Goal: Task Accomplishment & Management: Manage account settings

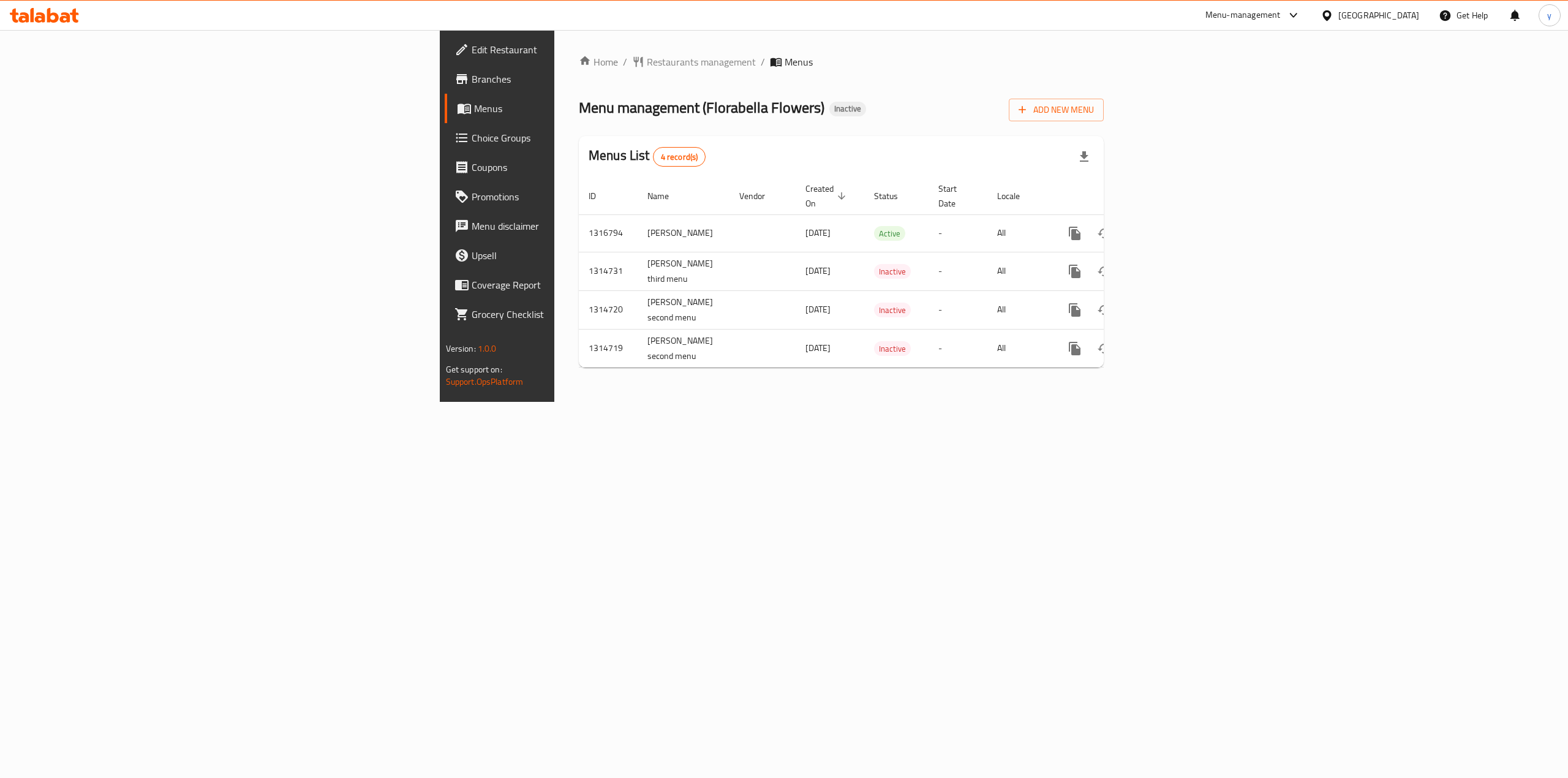
click at [472, 74] on span "Branches" at bounding box center [582, 79] width 221 height 15
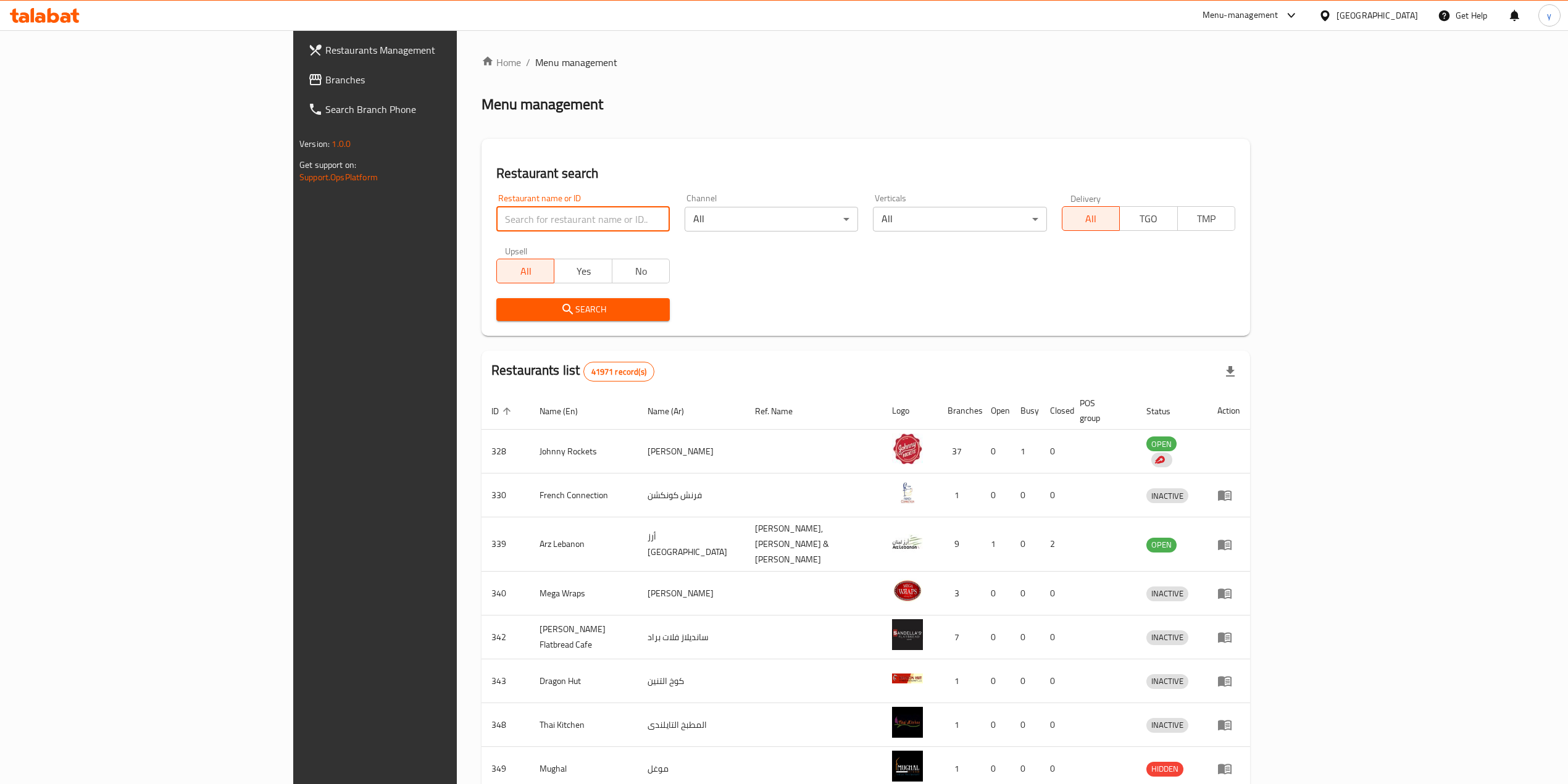
click at [496, 225] on input "search" at bounding box center [582, 219] width 173 height 24
click at [496, 212] on input "search" at bounding box center [582, 219] width 173 height 24
paste input "23040"
type input "23040"
click button "Search" at bounding box center [582, 309] width 173 height 23
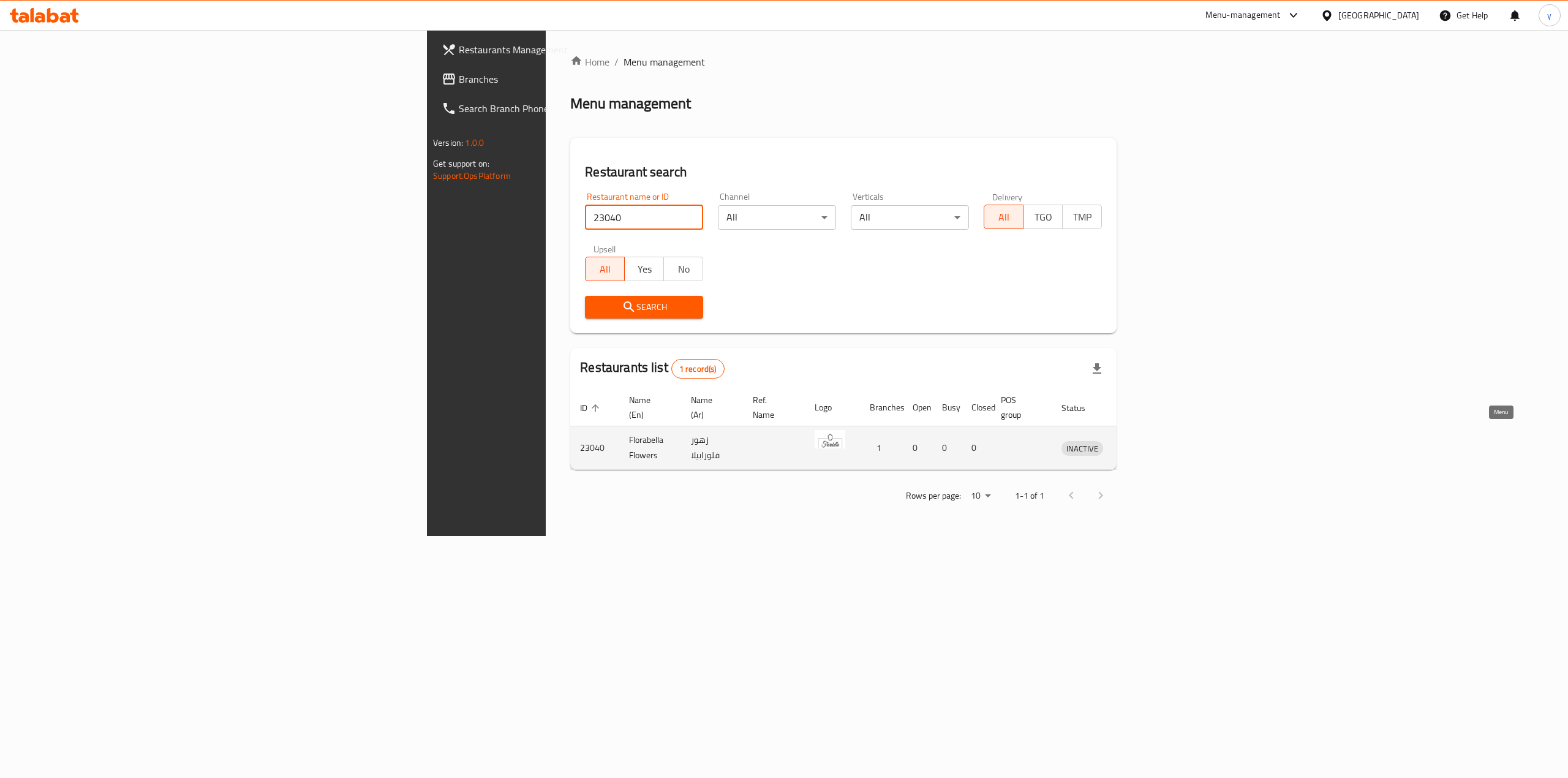
click at [1143, 440] on icon "enhanced table" at bounding box center [1135, 448] width 15 height 15
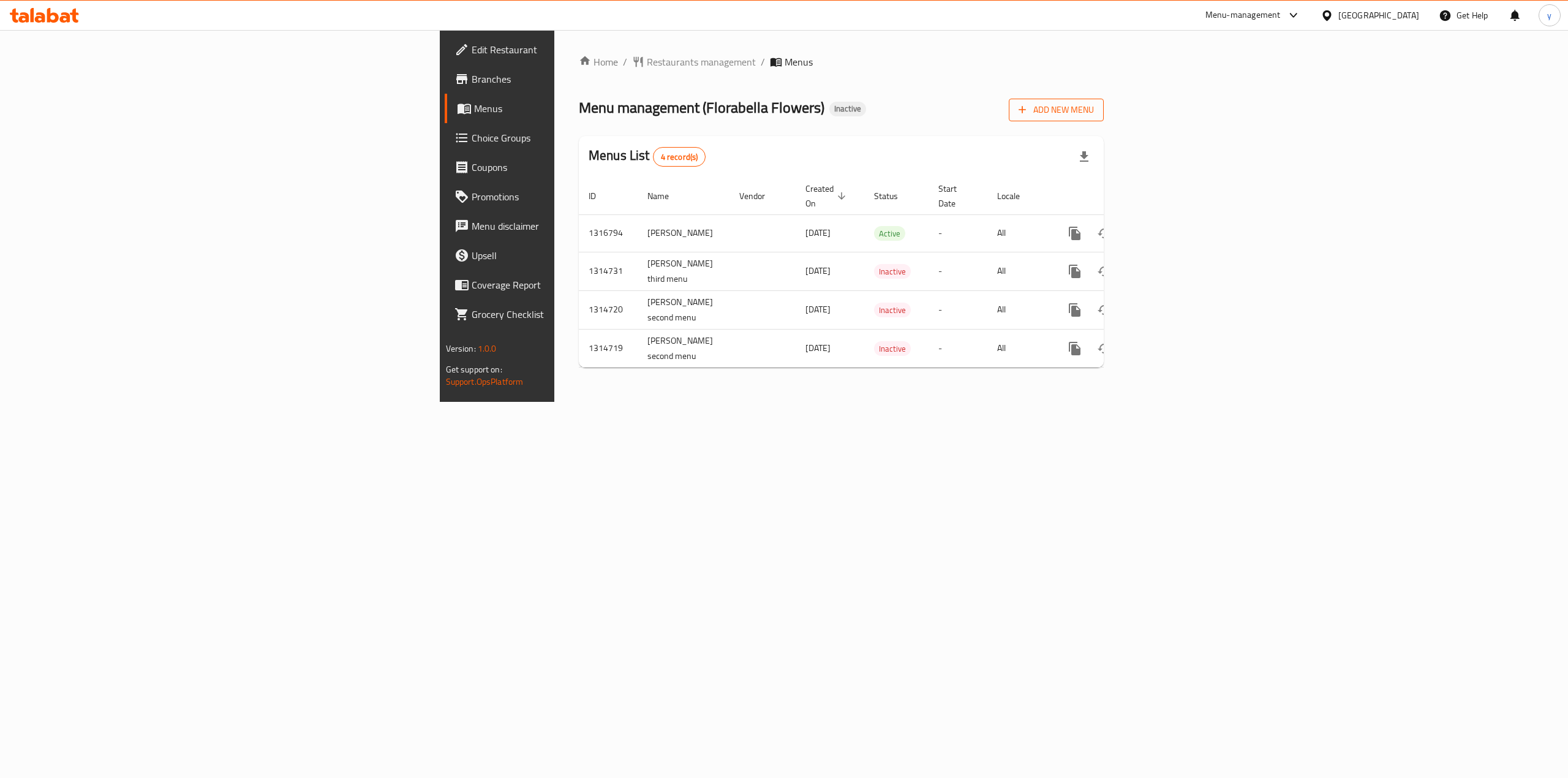
click at [1094, 111] on span "Add New Menu" at bounding box center [1056, 110] width 75 height 15
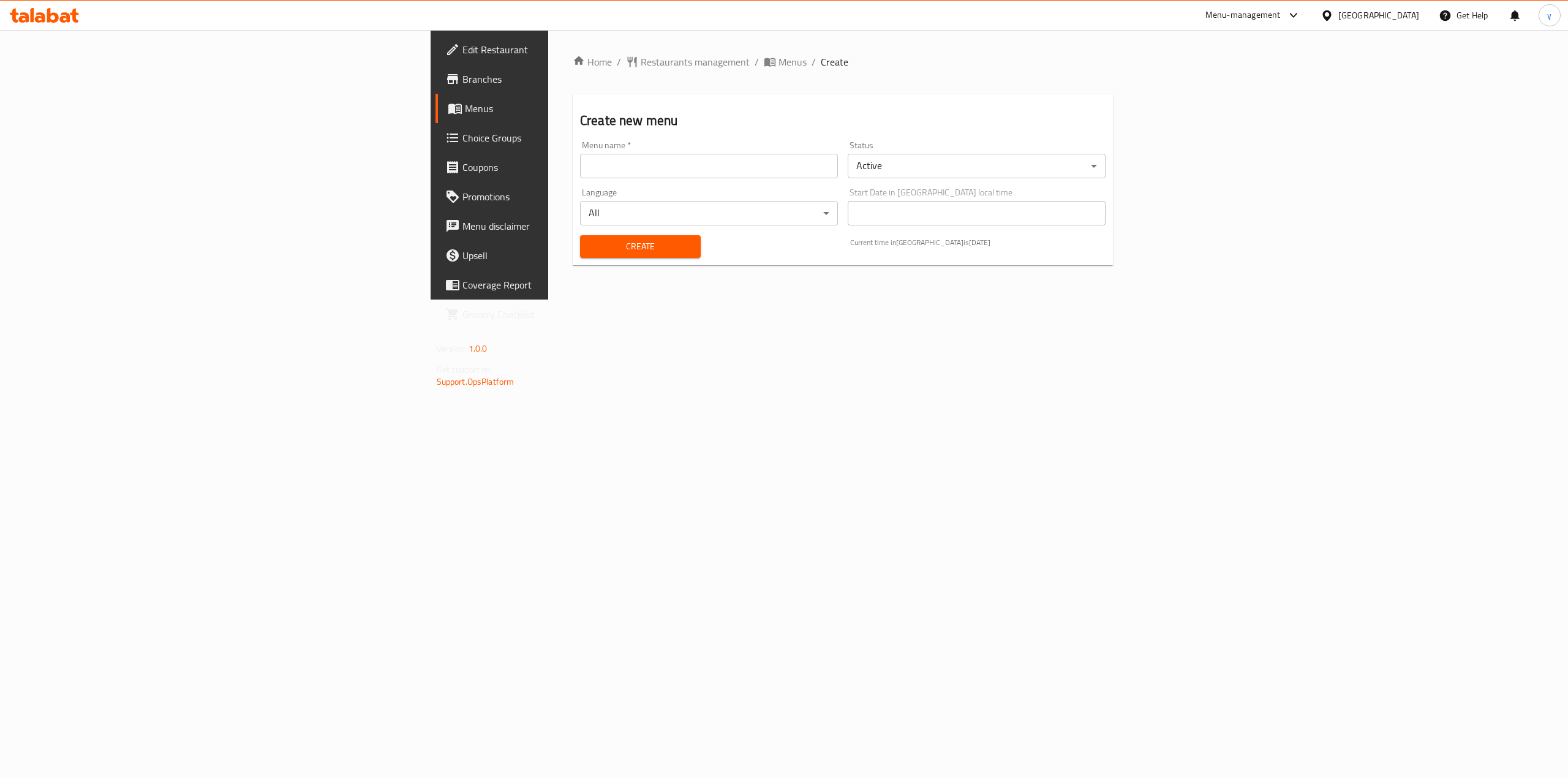
click at [580, 162] on input "text" at bounding box center [709, 166] width 258 height 24
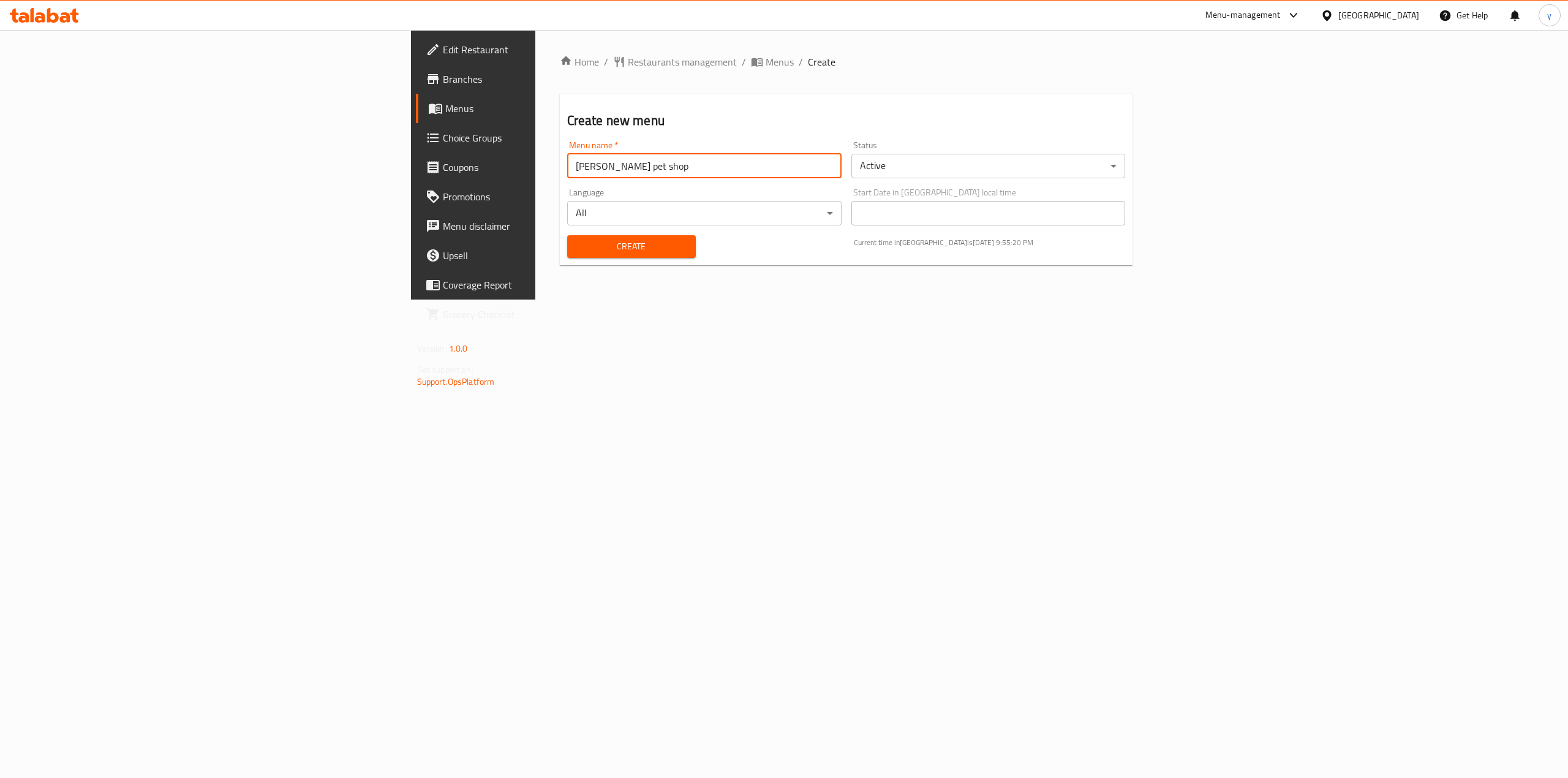
type input "[PERSON_NAME] pet shop"
click at [567, 238] on button "Create" at bounding box center [631, 246] width 129 height 23
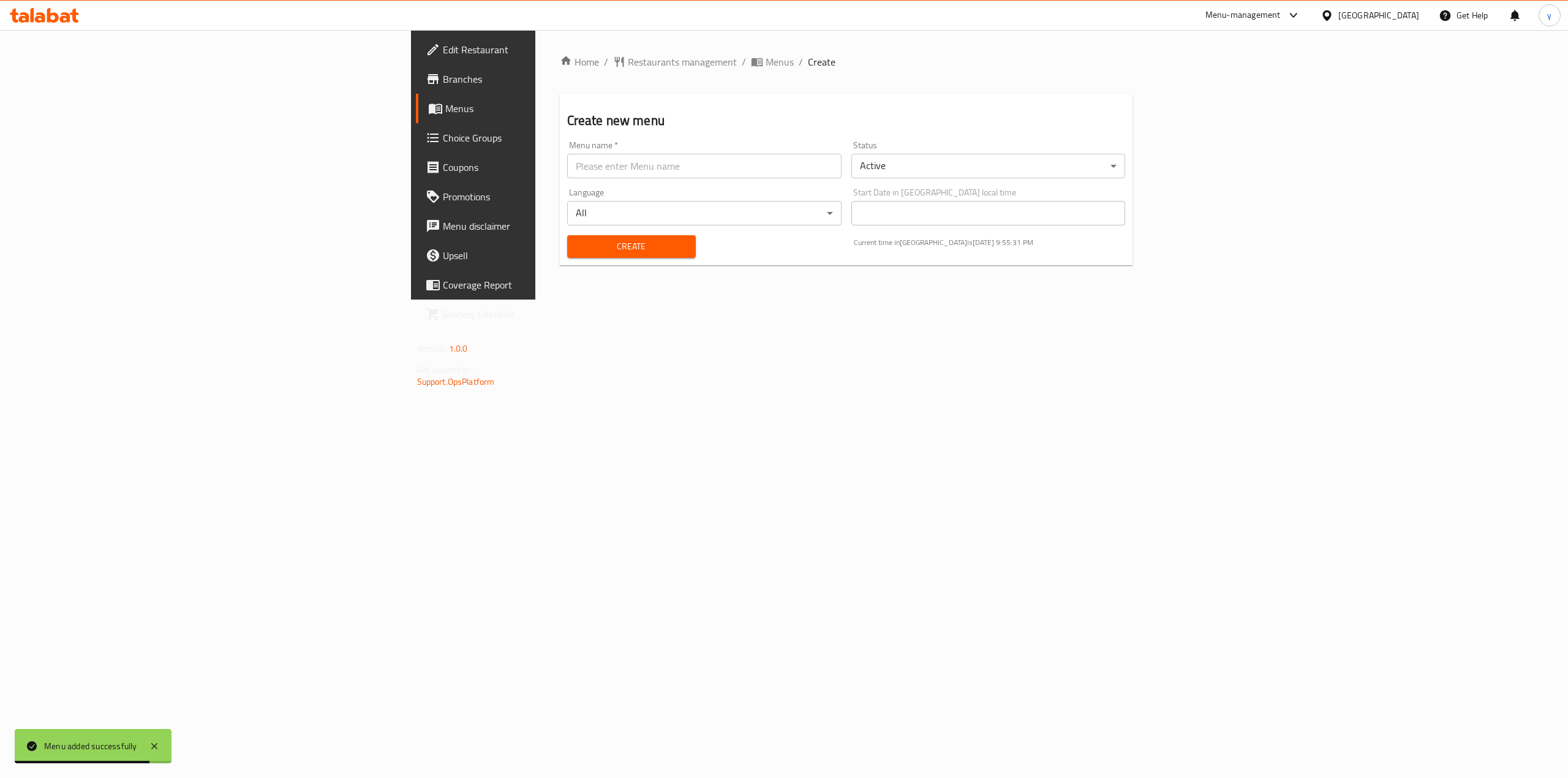
click at [445, 107] on span "Menus" at bounding box center [554, 108] width 218 height 15
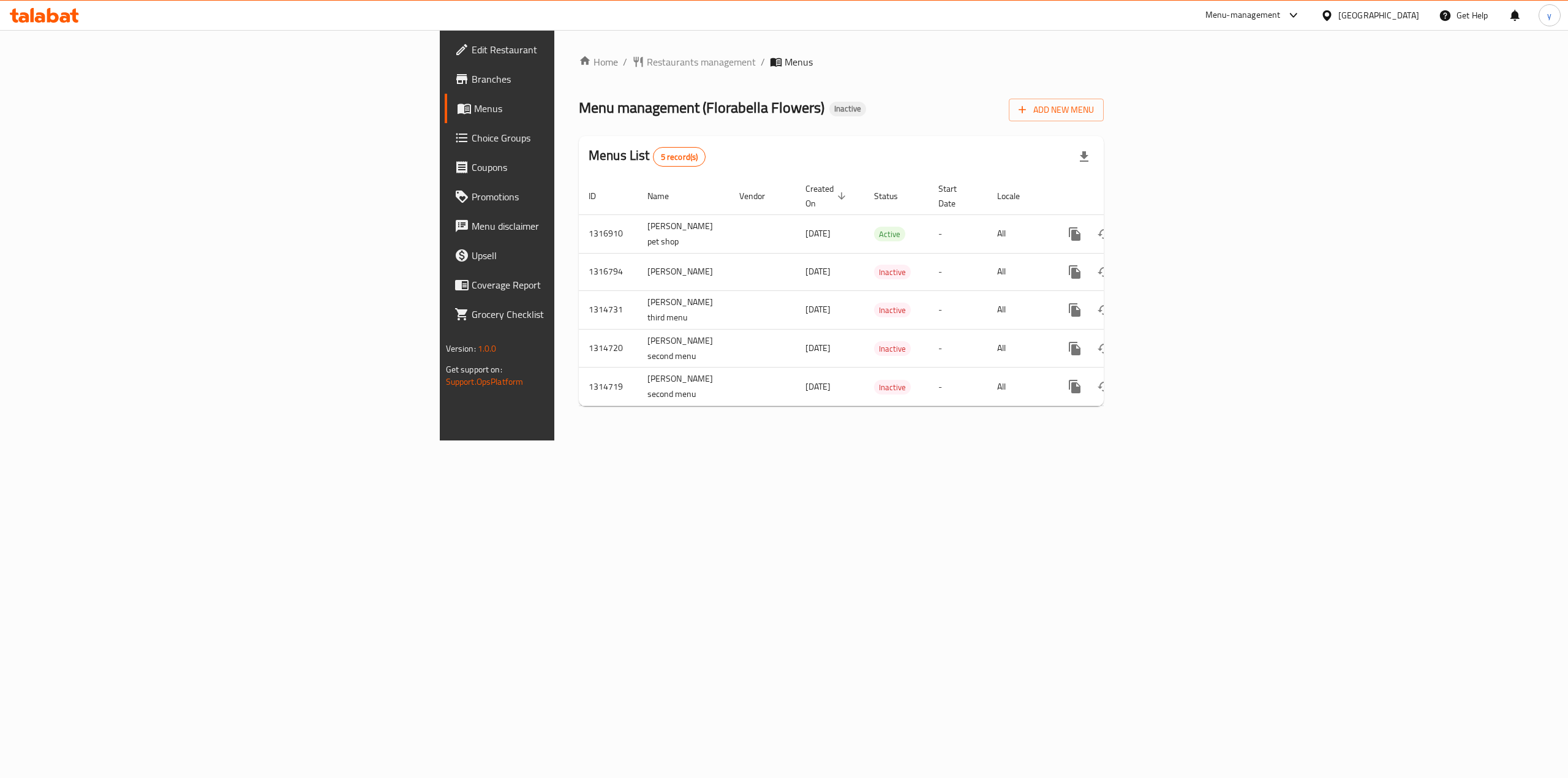
click at [445, 96] on link "Menus" at bounding box center [573, 108] width 257 height 29
click at [472, 141] on span "Choice Groups" at bounding box center [582, 137] width 221 height 15
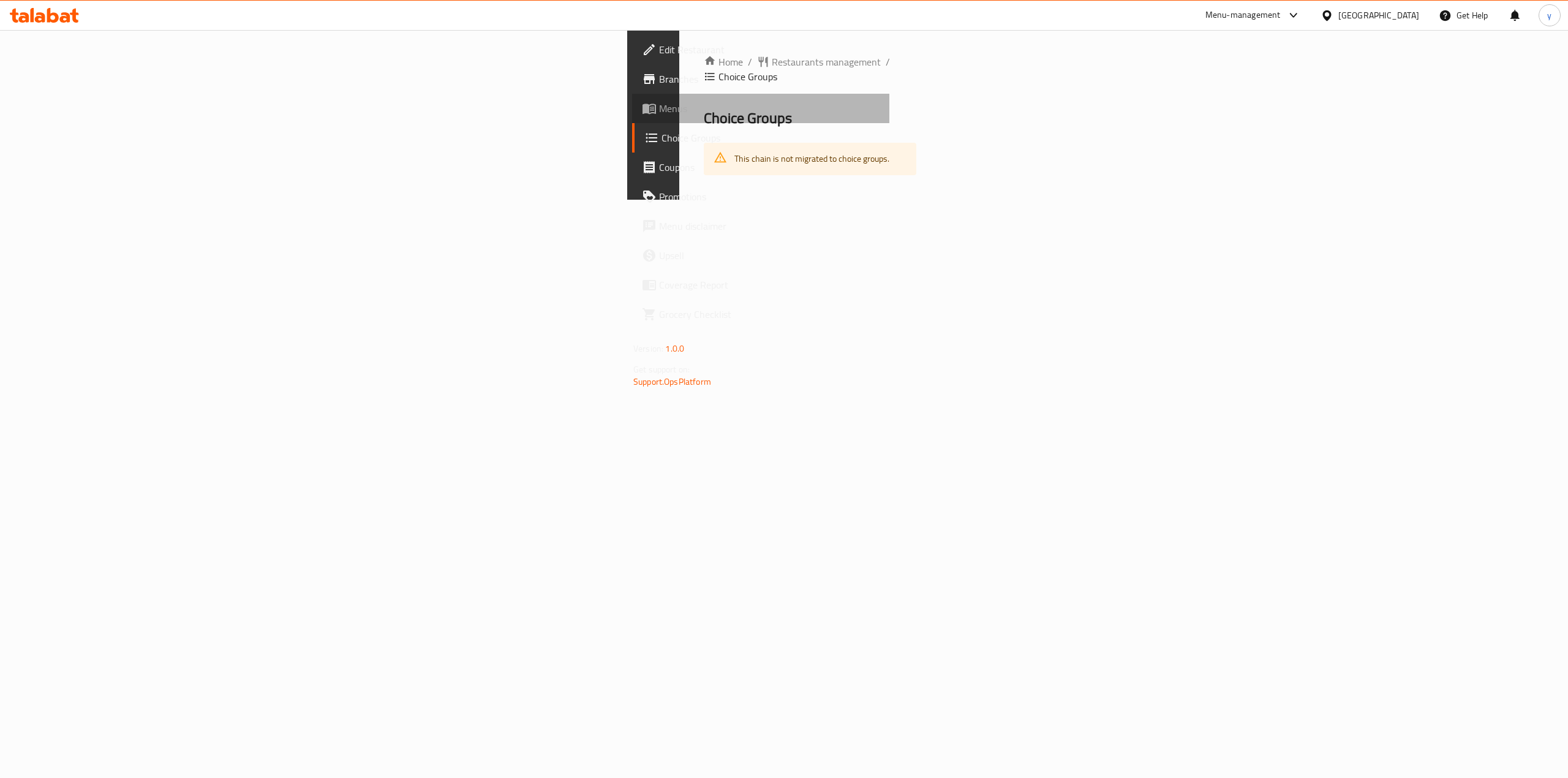
click at [660, 112] on span "Menus" at bounding box center [769, 108] width 221 height 15
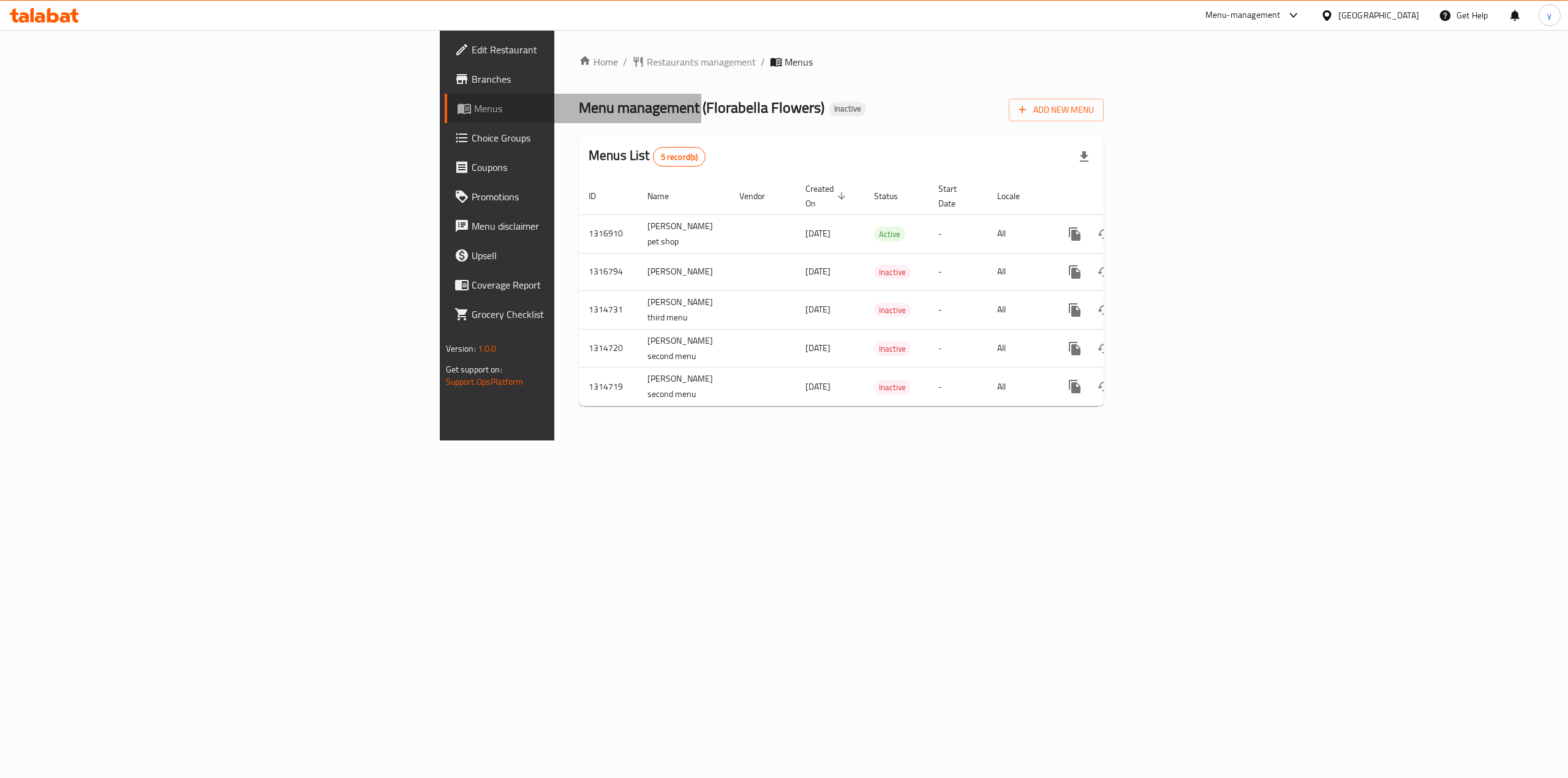
click at [474, 103] on span "Menus" at bounding box center [584, 108] width 218 height 15
click at [1178, 219] on link "enhanced table" at bounding box center [1163, 233] width 29 height 29
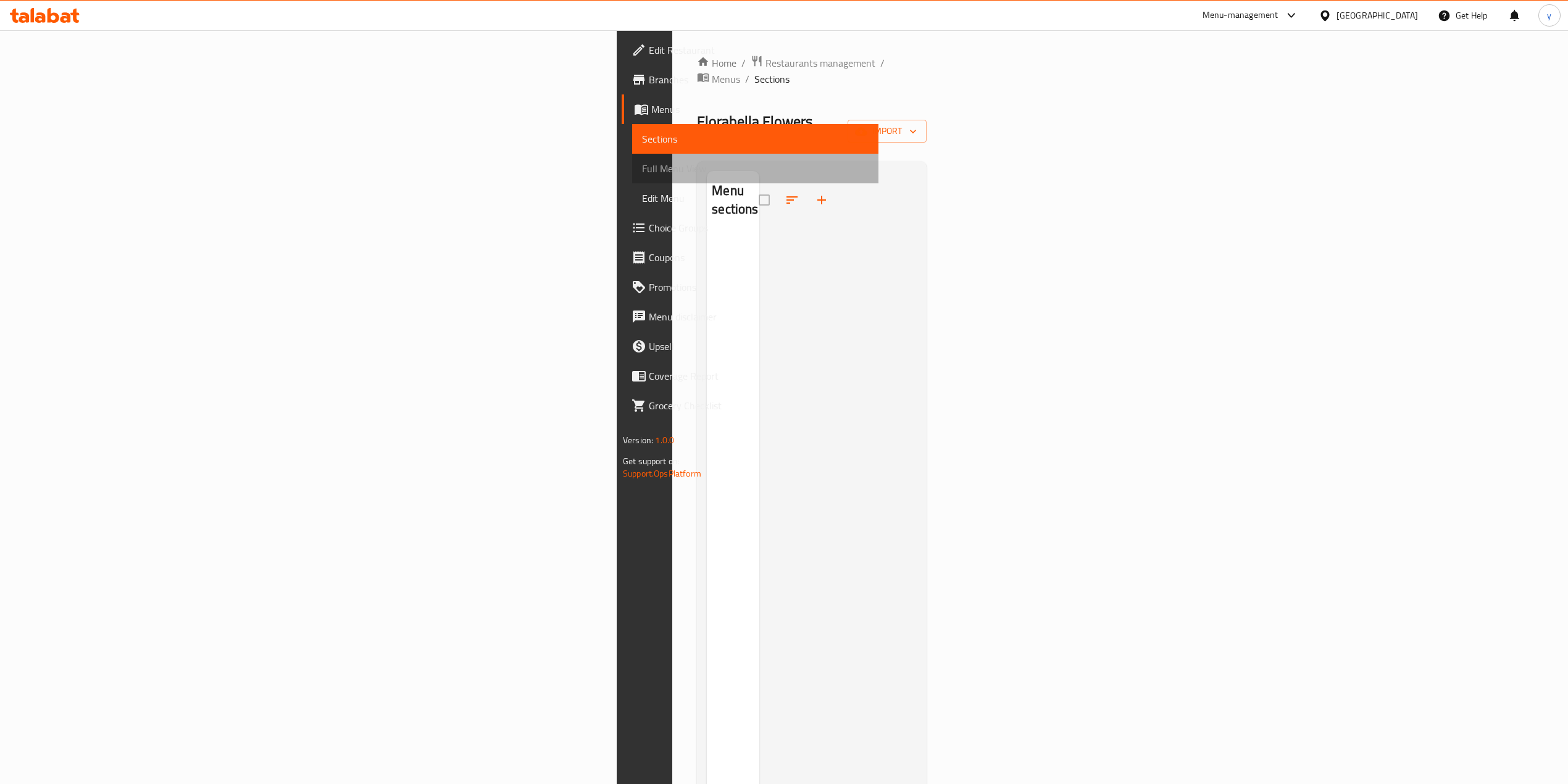
click at [642, 169] on span "Full Menu View" at bounding box center [755, 169] width 226 height 15
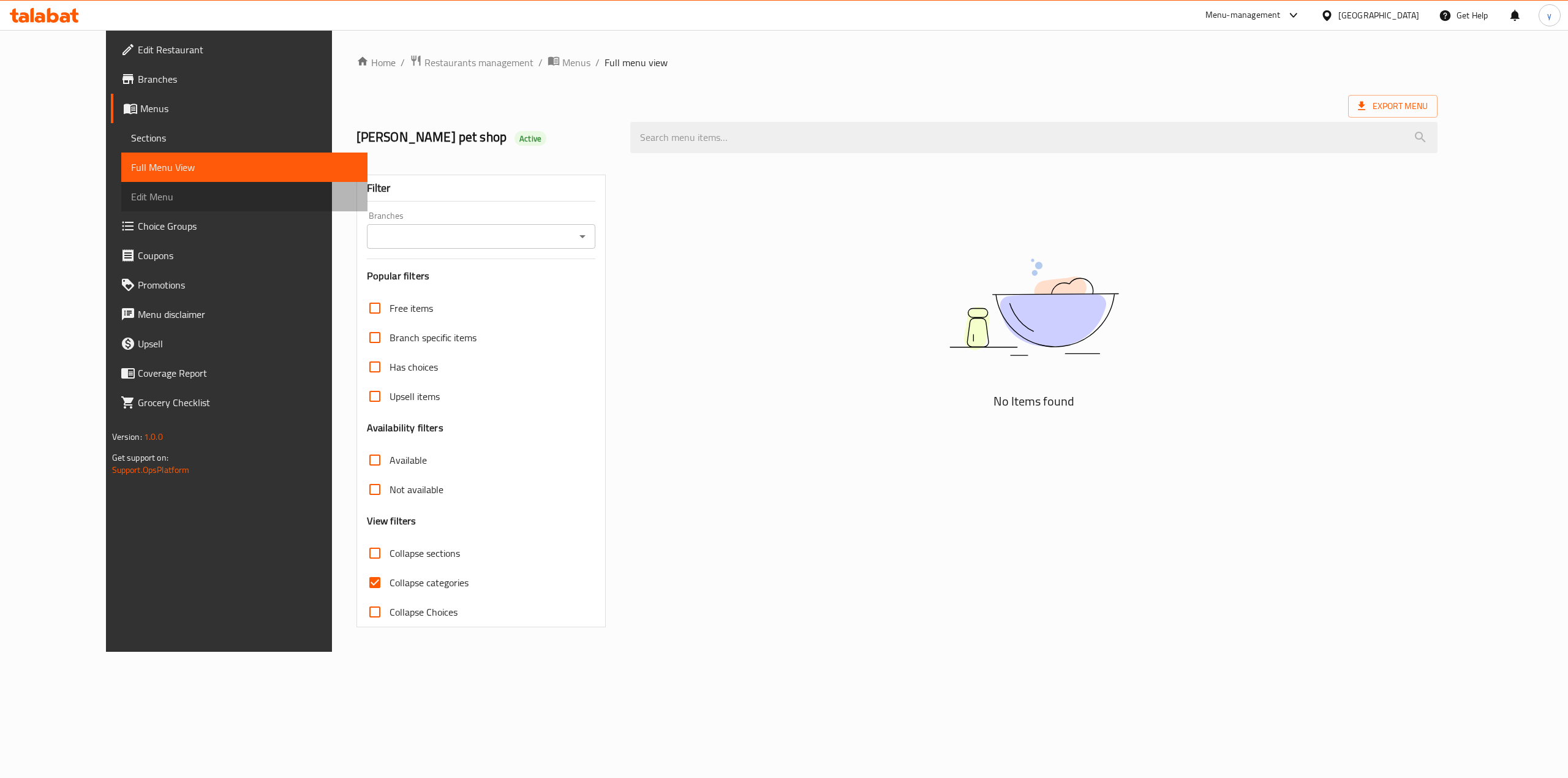
click at [121, 186] on link "Edit Menu" at bounding box center [244, 196] width 247 height 29
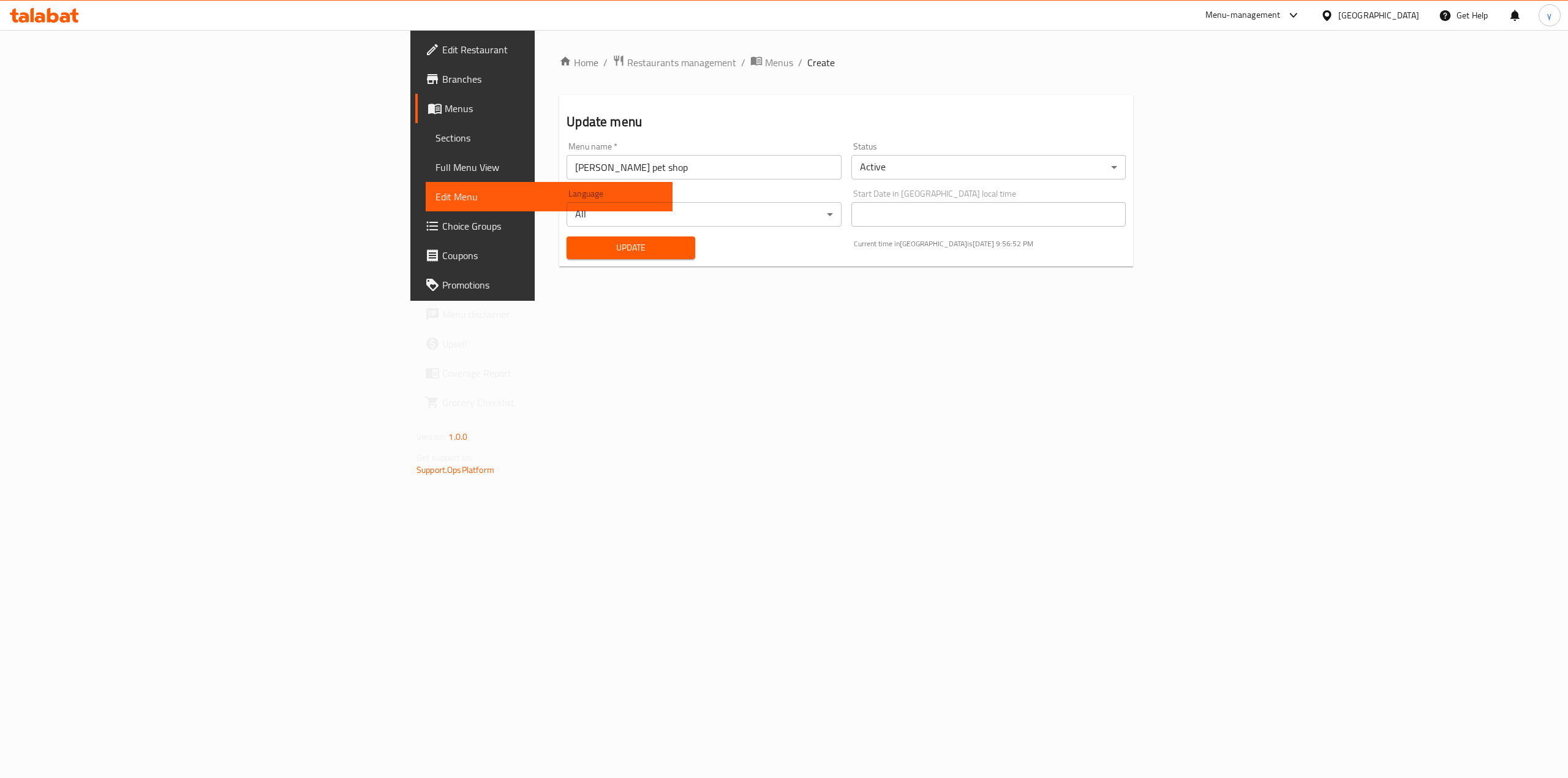
click at [426, 156] on link "Full Menu View" at bounding box center [549, 167] width 247 height 29
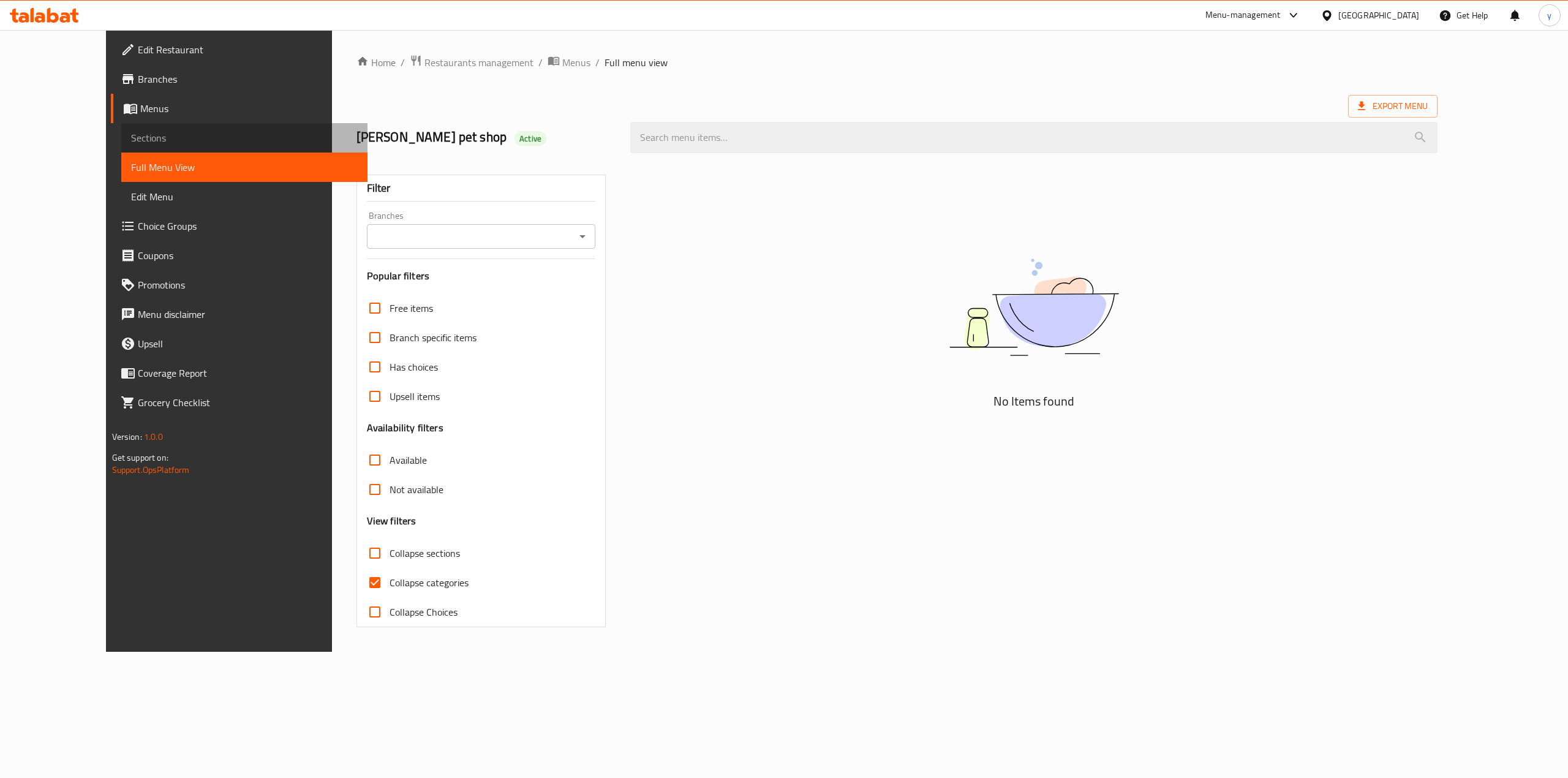
click at [131, 130] on span "Sections" at bounding box center [244, 137] width 227 height 15
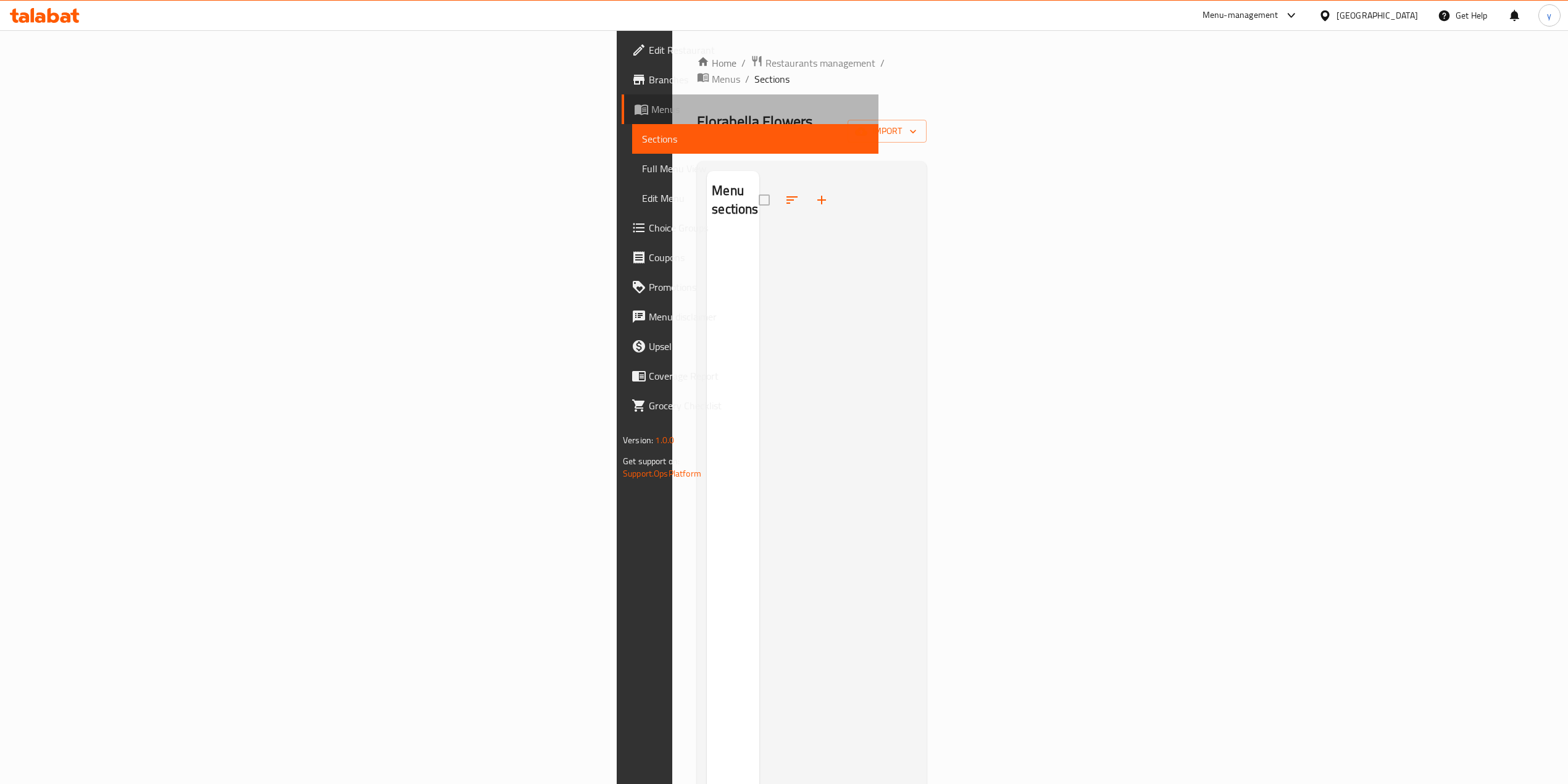
click at [652, 102] on span "Menus" at bounding box center [760, 109] width 217 height 15
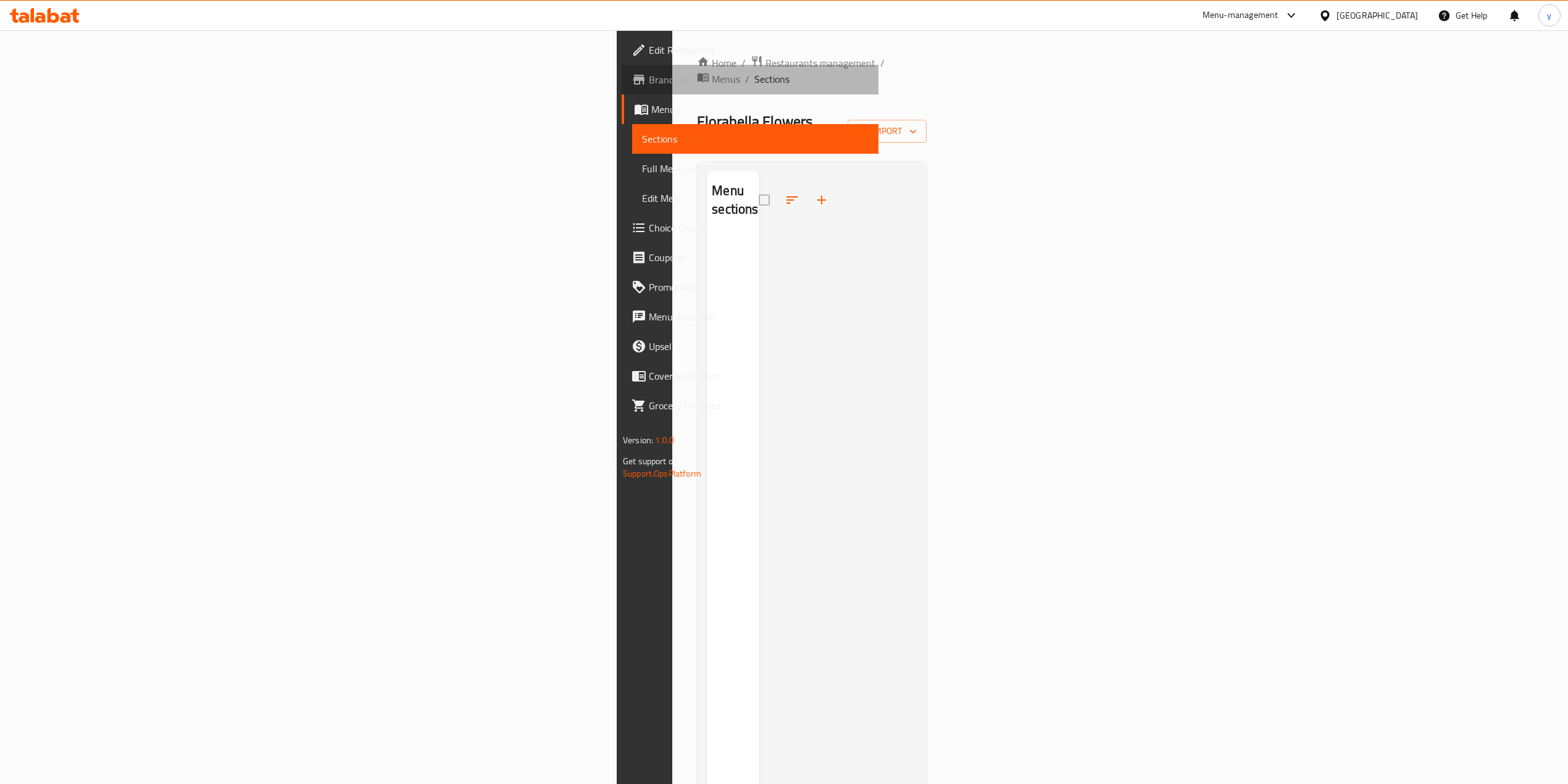
click at [649, 75] on span "Branches" at bounding box center [759, 80] width 220 height 15
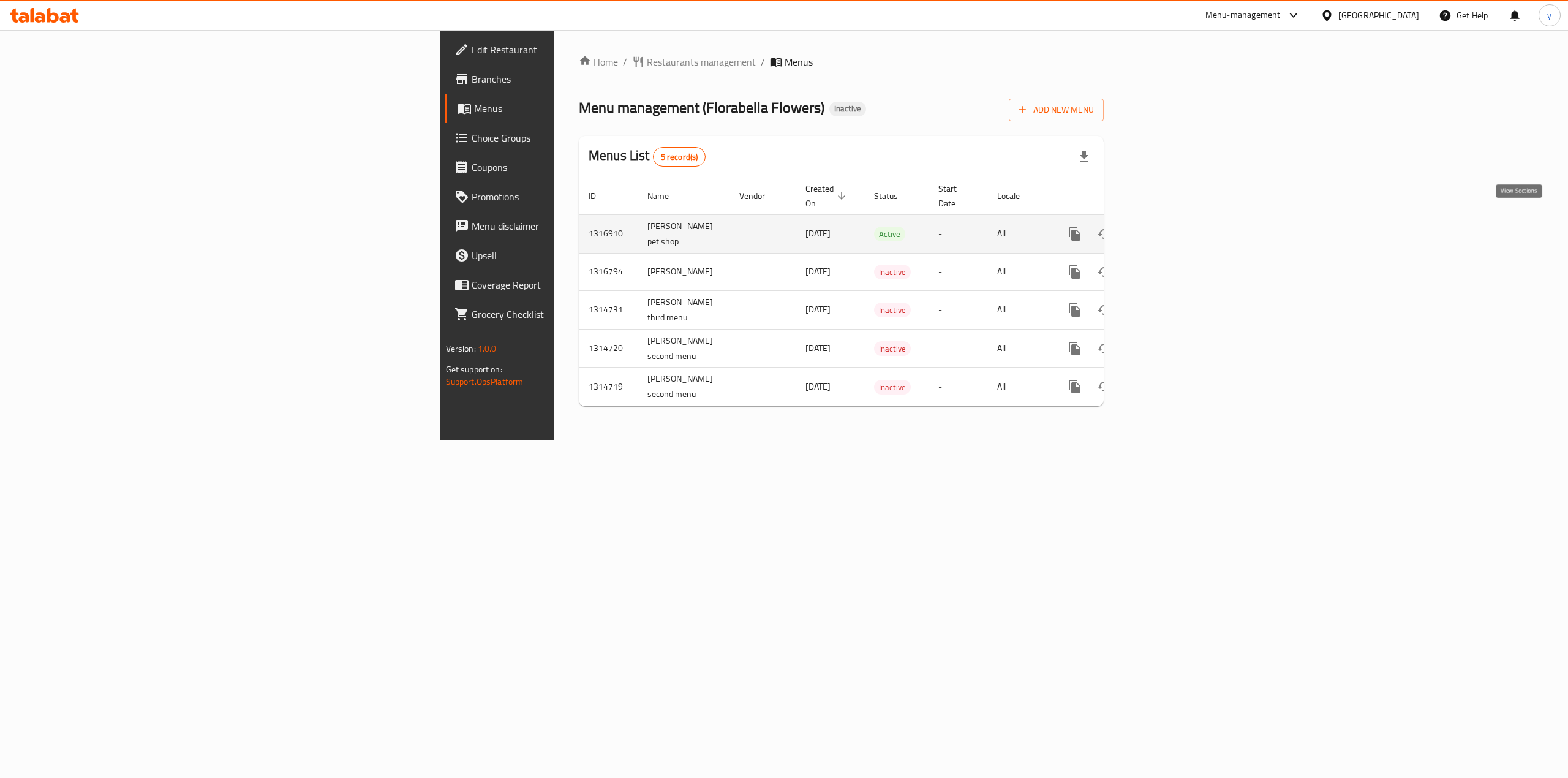
click at [1170, 226] on icon "enhanced table" at bounding box center [1163, 233] width 15 height 15
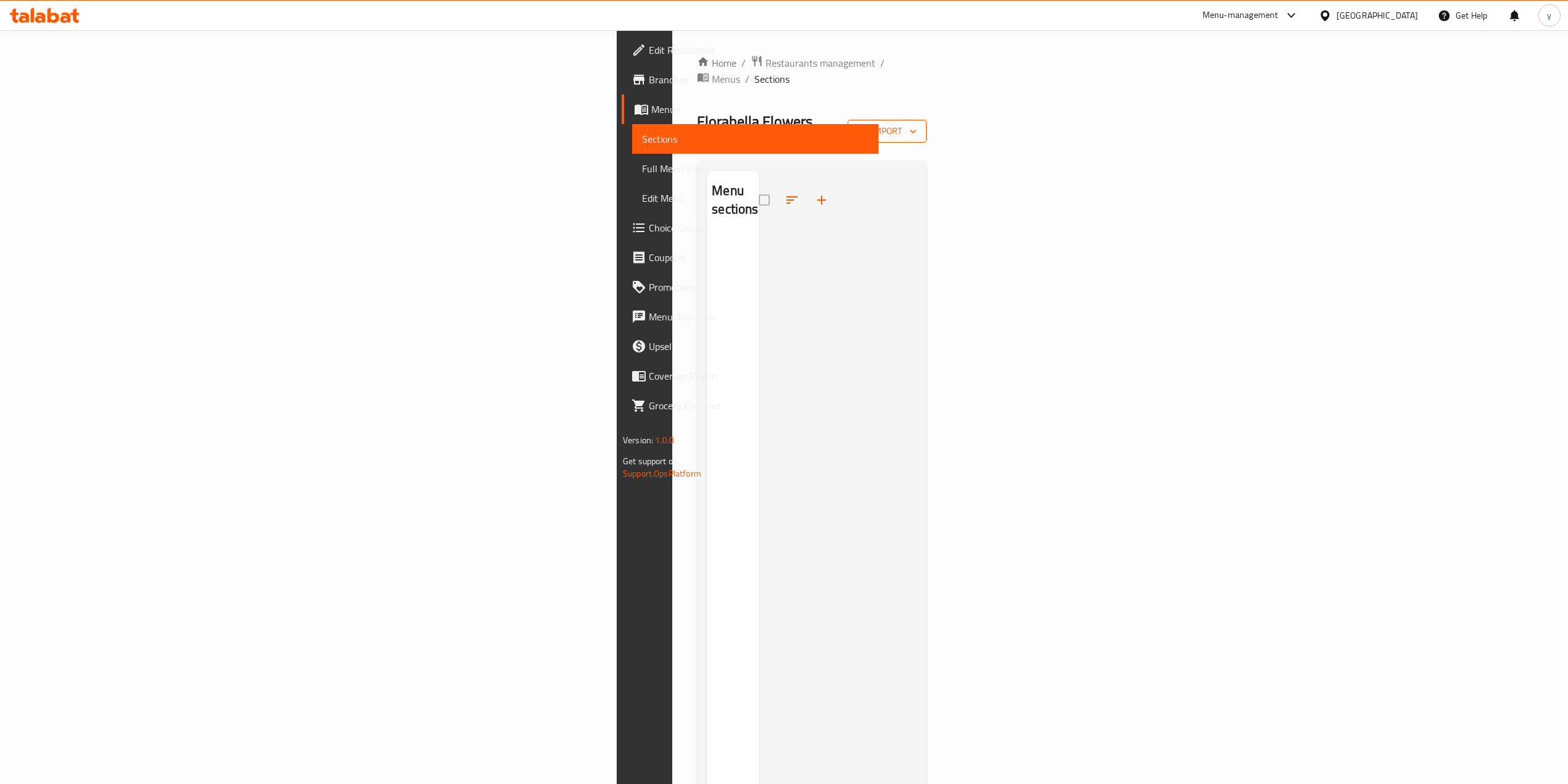
click at [867, 125] on icon "button" at bounding box center [861, 131] width 12 height 12
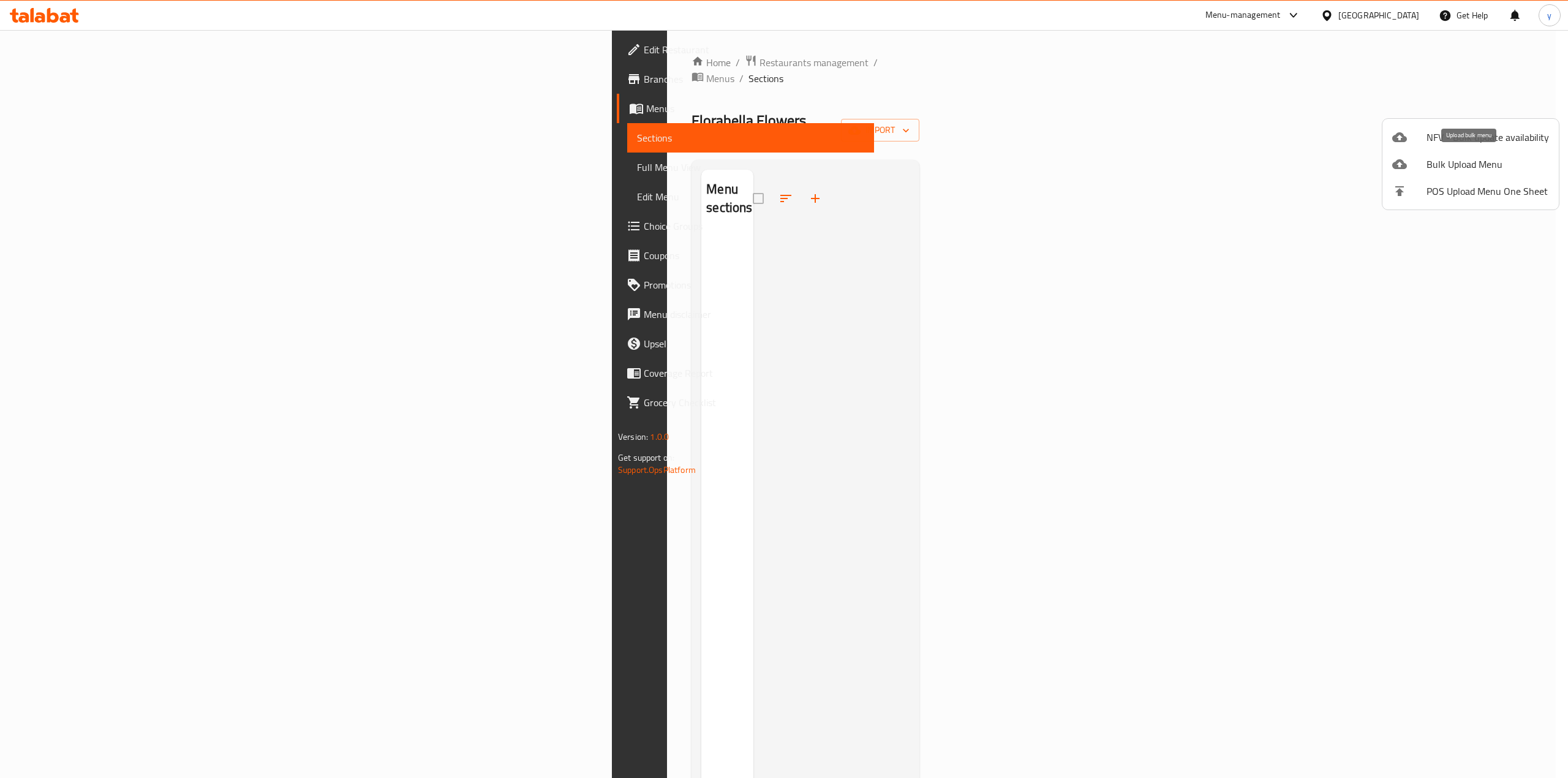
click at [1419, 158] on div at bounding box center [1410, 164] width 34 height 15
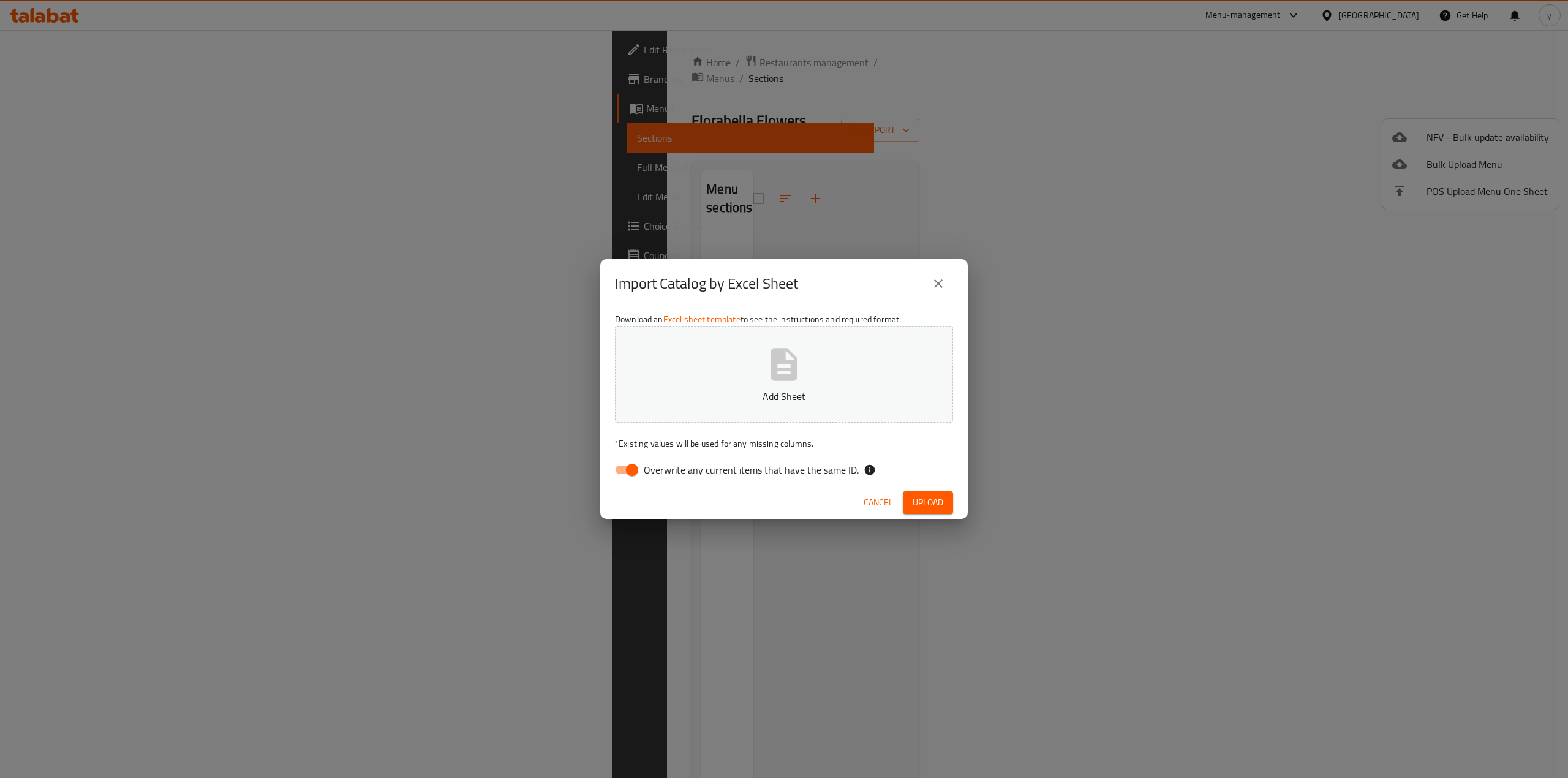
click at [626, 471] on input "Overwrite any current items that have the same ID." at bounding box center [632, 469] width 70 height 23
checkbox input "false"
click at [917, 503] on span "Upload" at bounding box center [928, 502] width 31 height 15
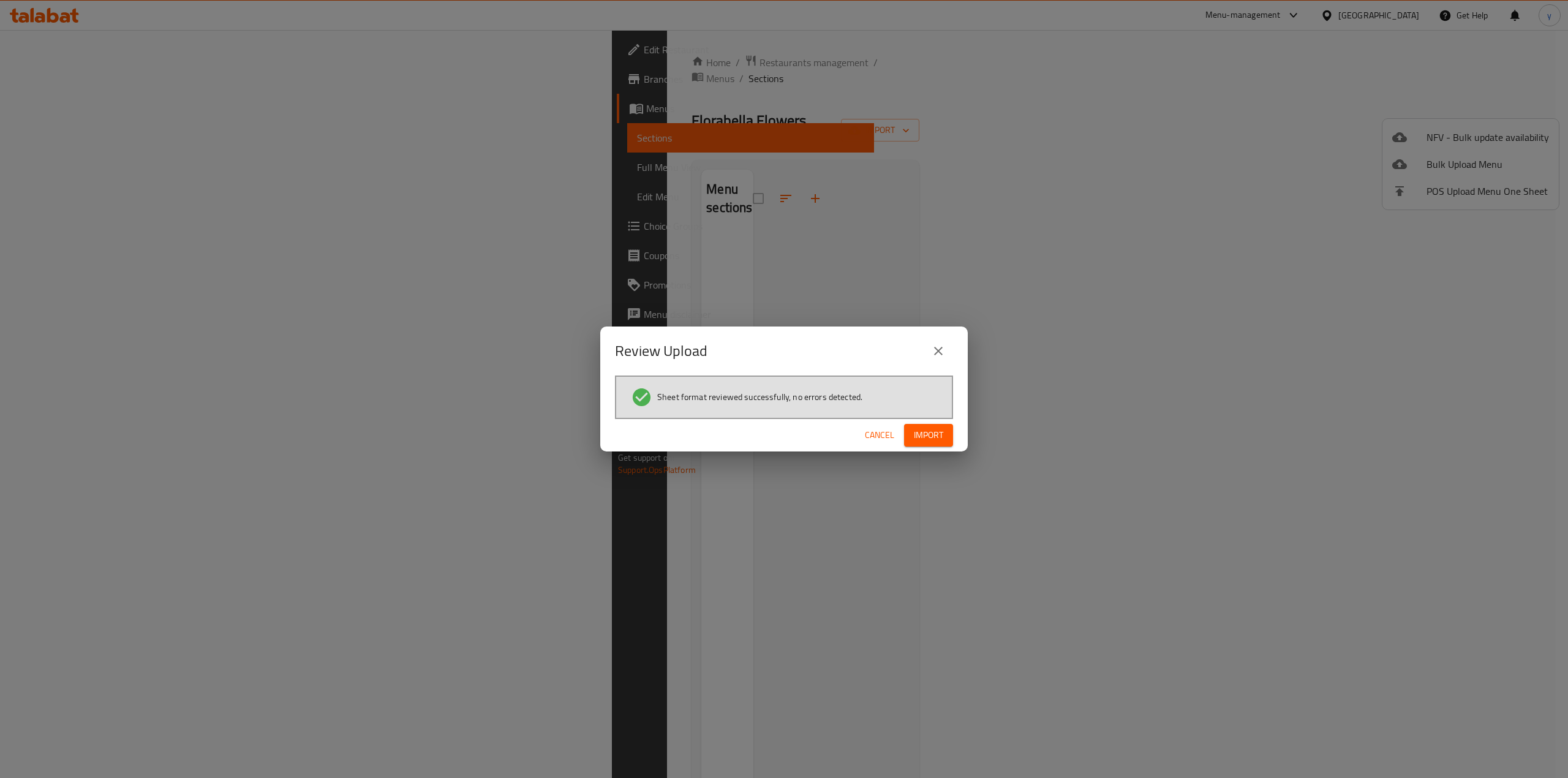
click at [931, 427] on span "Import" at bounding box center [929, 435] width 29 height 15
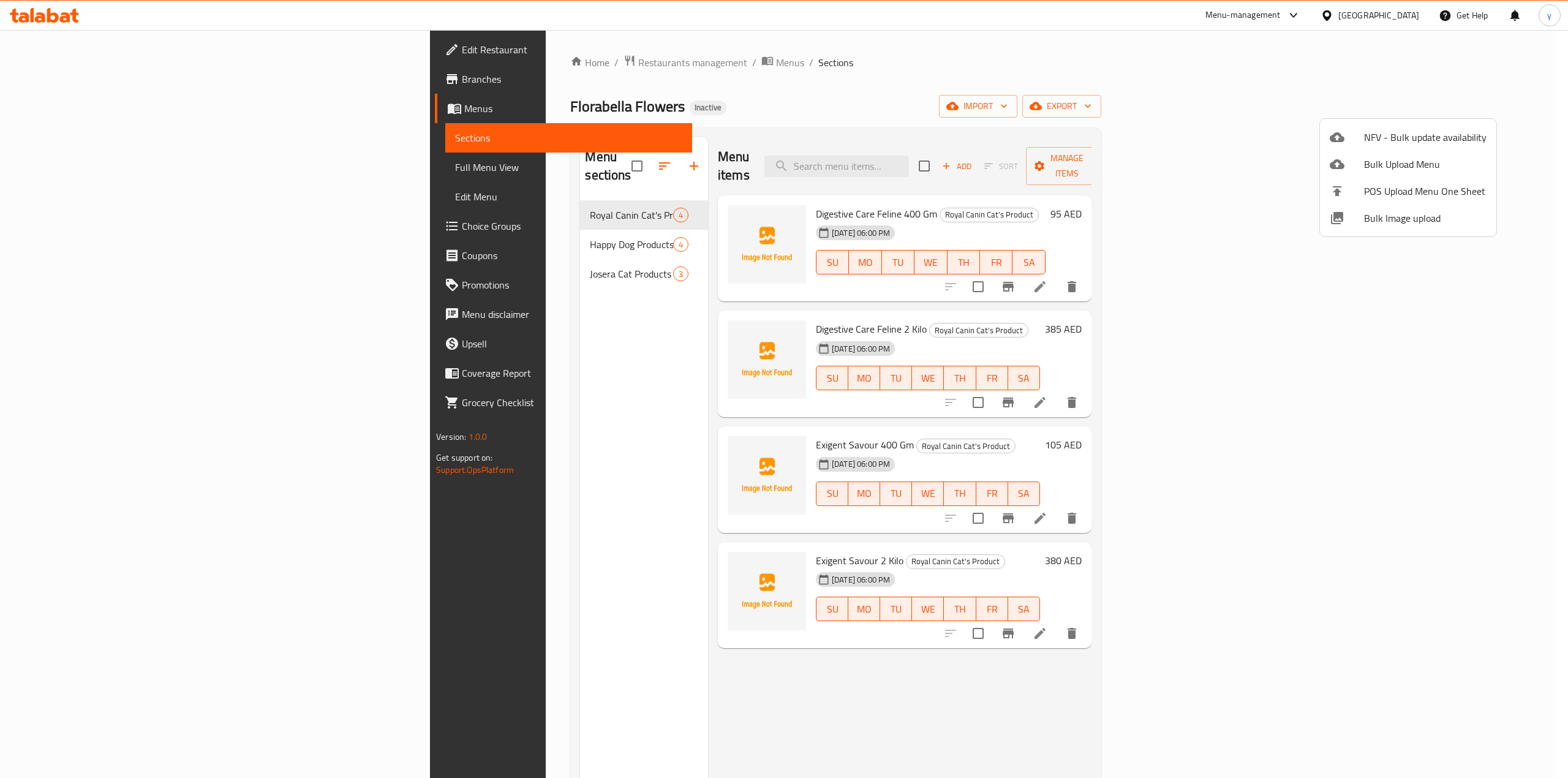
click at [491, 229] on div at bounding box center [784, 389] width 1568 height 778
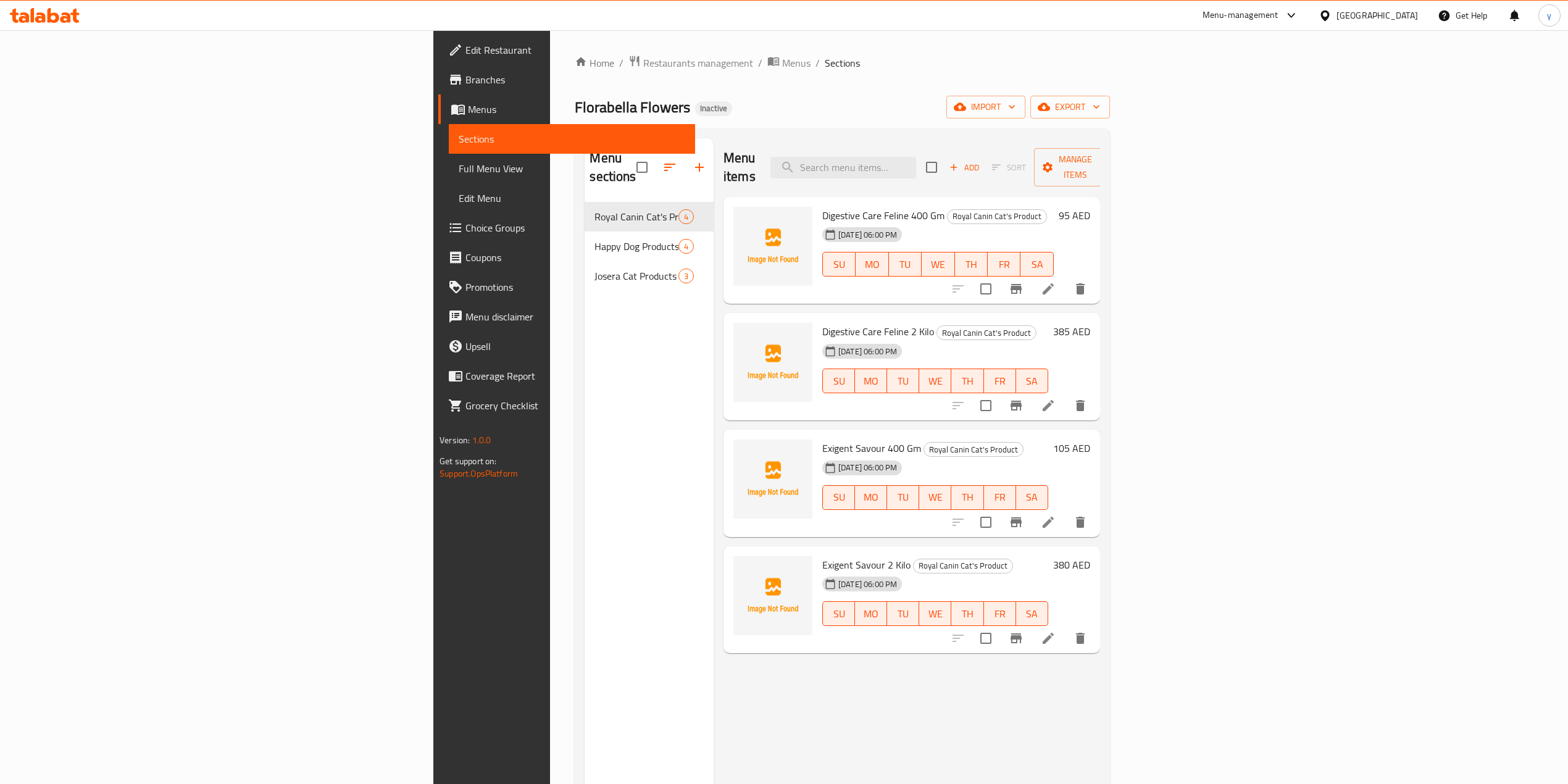
click at [459, 164] on span "Full Menu View" at bounding box center [572, 169] width 226 height 15
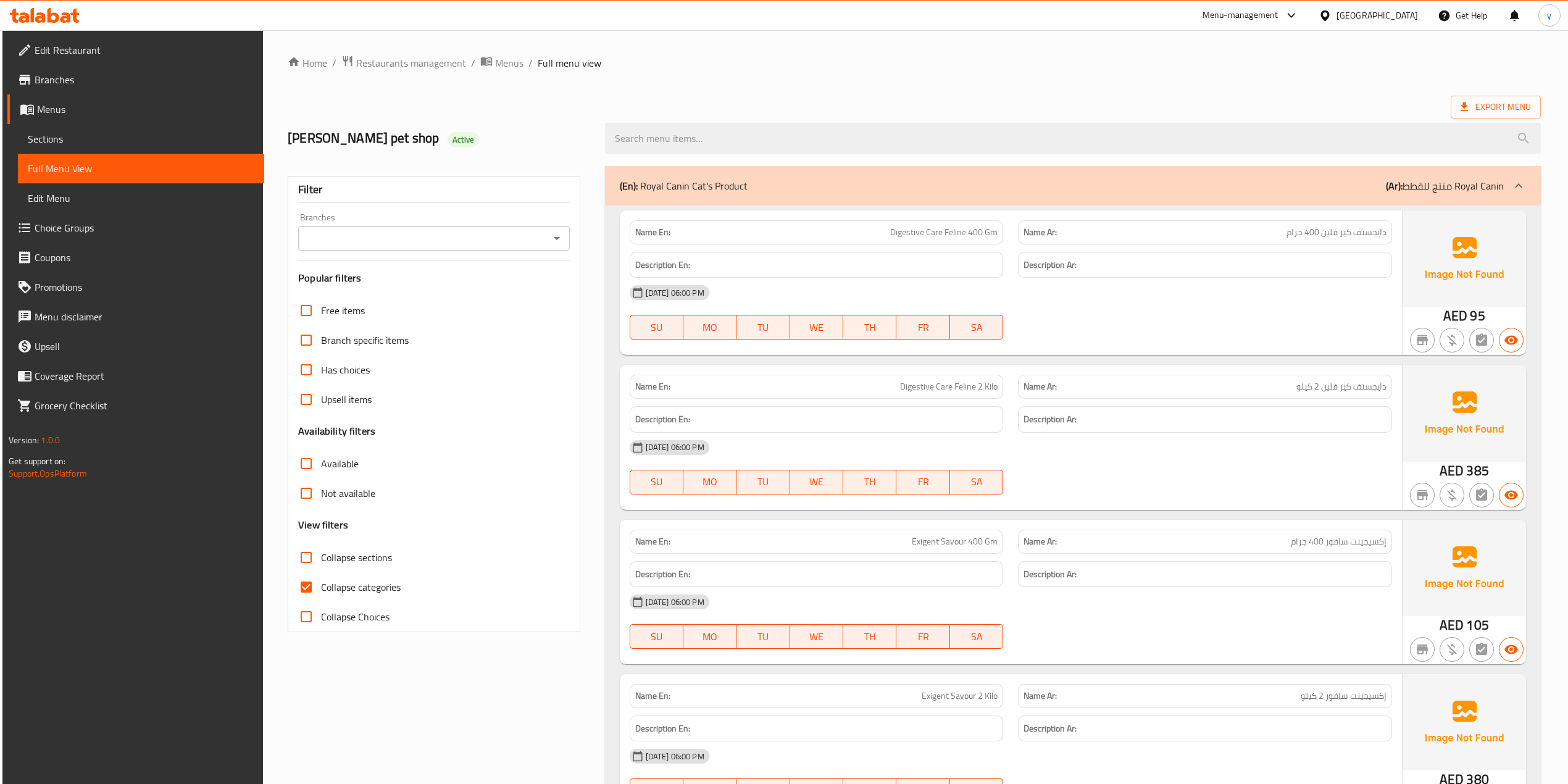
click at [296, 580] on input "Collapse categories" at bounding box center [306, 587] width 29 height 29
checkbox input "false"
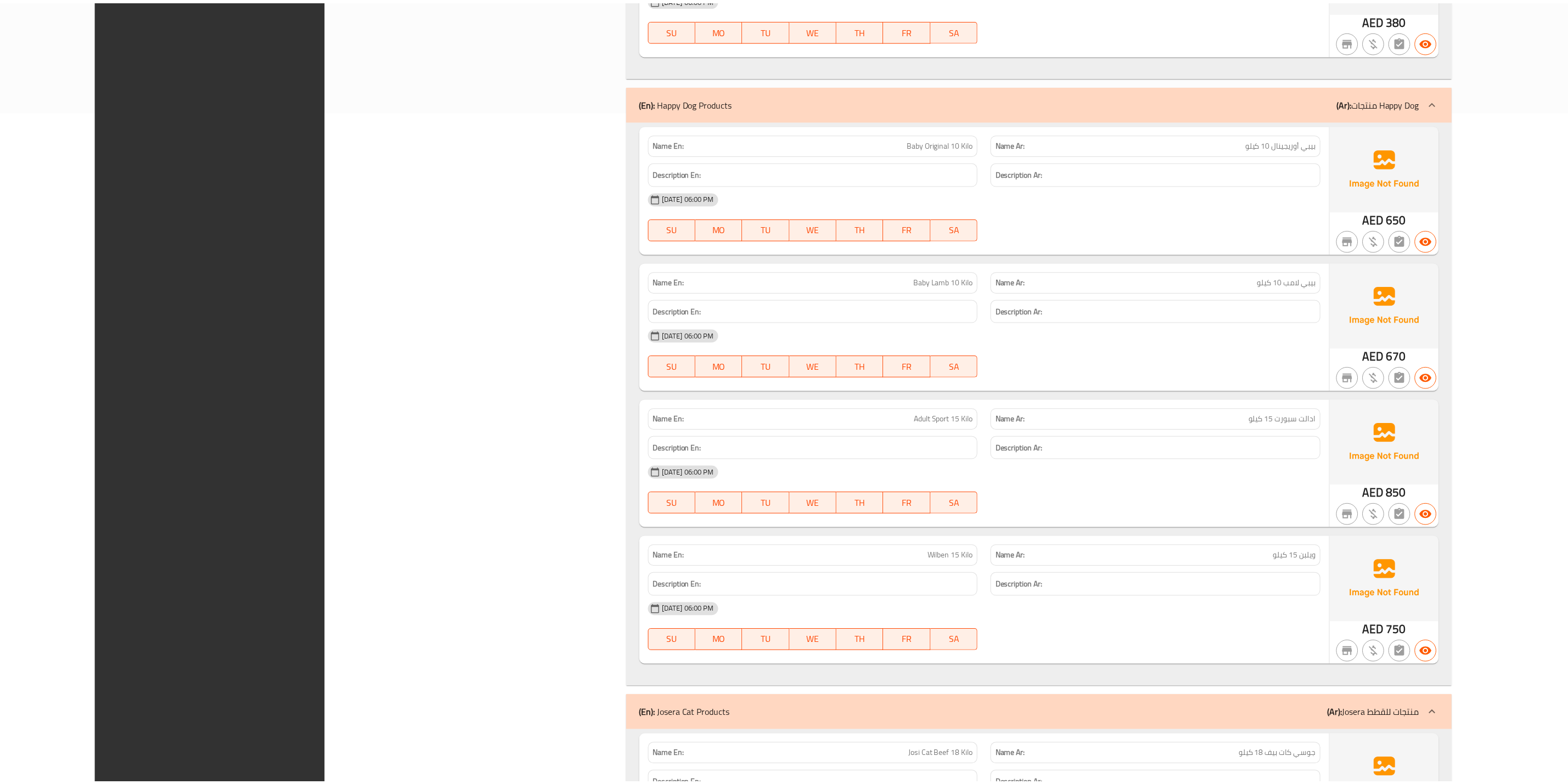
scroll to position [1078, 0]
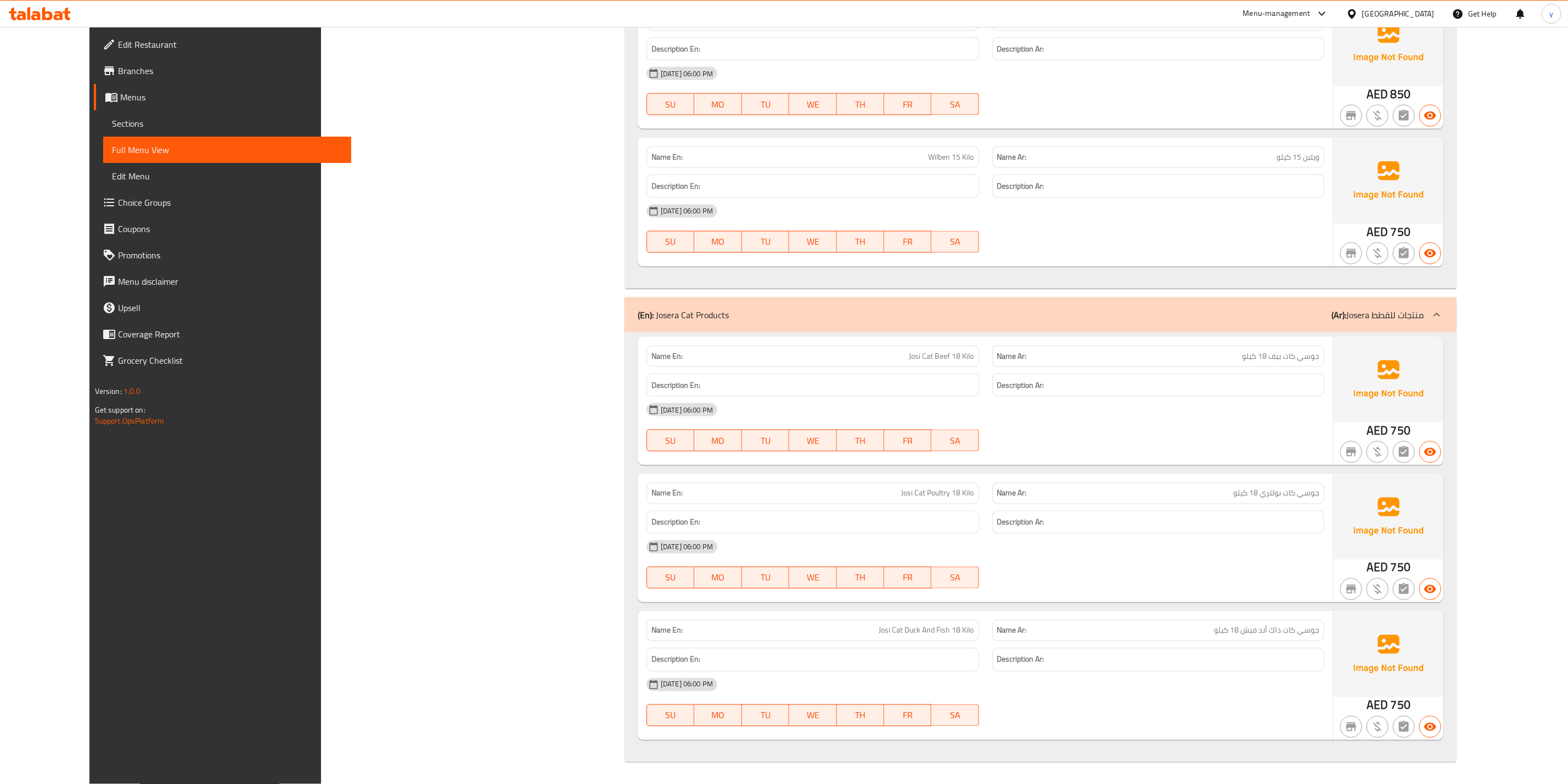
drag, startPoint x: 478, startPoint y: 563, endPoint x: 466, endPoint y: 555, distance: 14.4
